Goal: Task Accomplishment & Management: Manage account settings

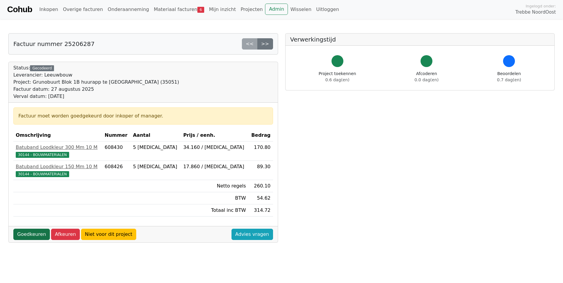
click at [29, 237] on link "Goedkeuren" at bounding box center [31, 234] width 37 height 11
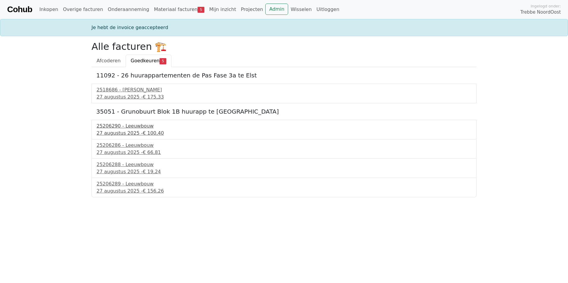
click at [124, 134] on div "[DATE] - € 100,40" at bounding box center [283, 133] width 375 height 7
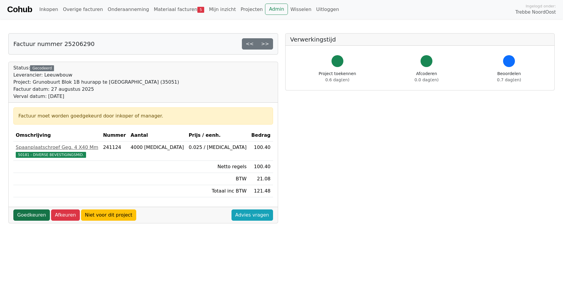
click at [21, 215] on link "Goedkeuren" at bounding box center [31, 215] width 37 height 11
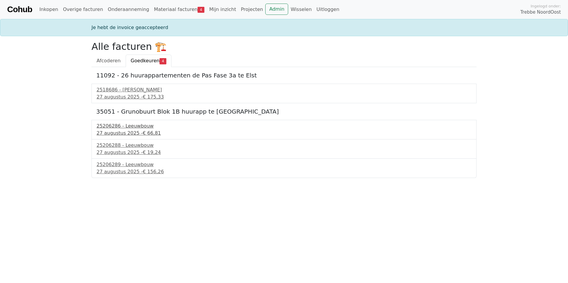
click at [115, 128] on div "25206286 - Leeuwbouw" at bounding box center [283, 126] width 375 height 7
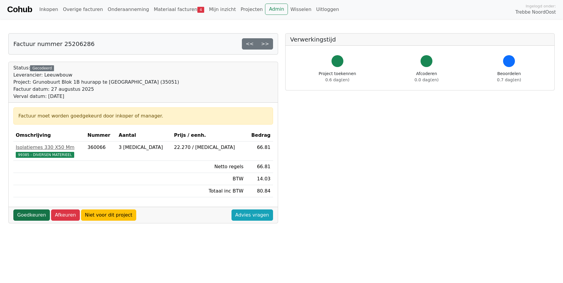
click at [31, 215] on link "Goedkeuren" at bounding box center [31, 215] width 37 height 11
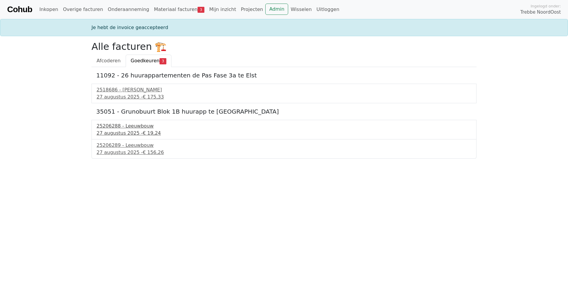
click at [101, 128] on div "25206288 - Leeuwbouw" at bounding box center [283, 126] width 375 height 7
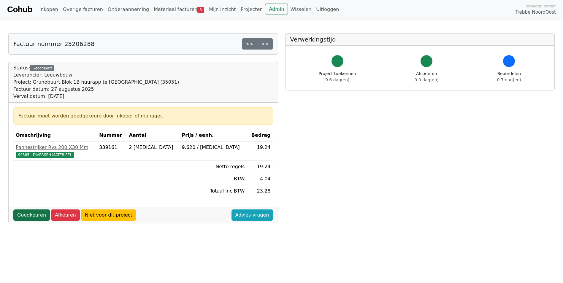
click at [32, 217] on link "Goedkeuren" at bounding box center [31, 215] width 37 height 11
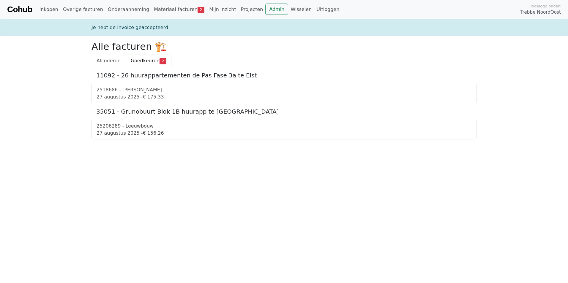
click at [127, 128] on div "25206289 - Leeuwbouw" at bounding box center [283, 126] width 375 height 7
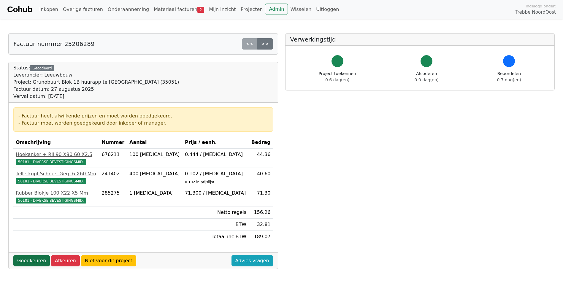
click at [31, 262] on link "Goedkeuren" at bounding box center [31, 260] width 37 height 11
